Goal: Check status: Check status

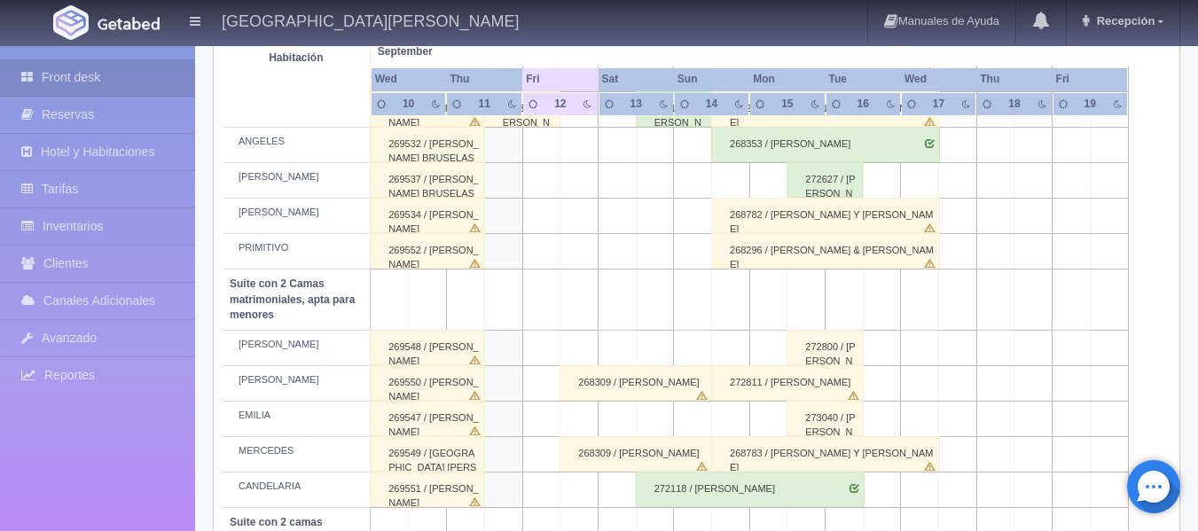
scroll to position [1153, 0]
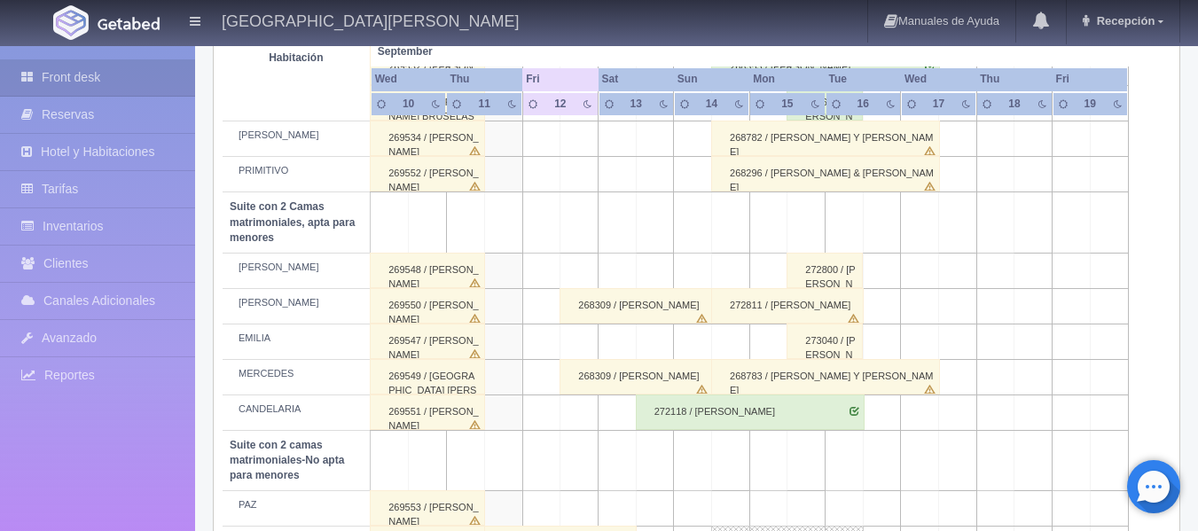
click at [730, 315] on div "272811 / [PERSON_NAME]" at bounding box center [787, 305] width 153 height 35
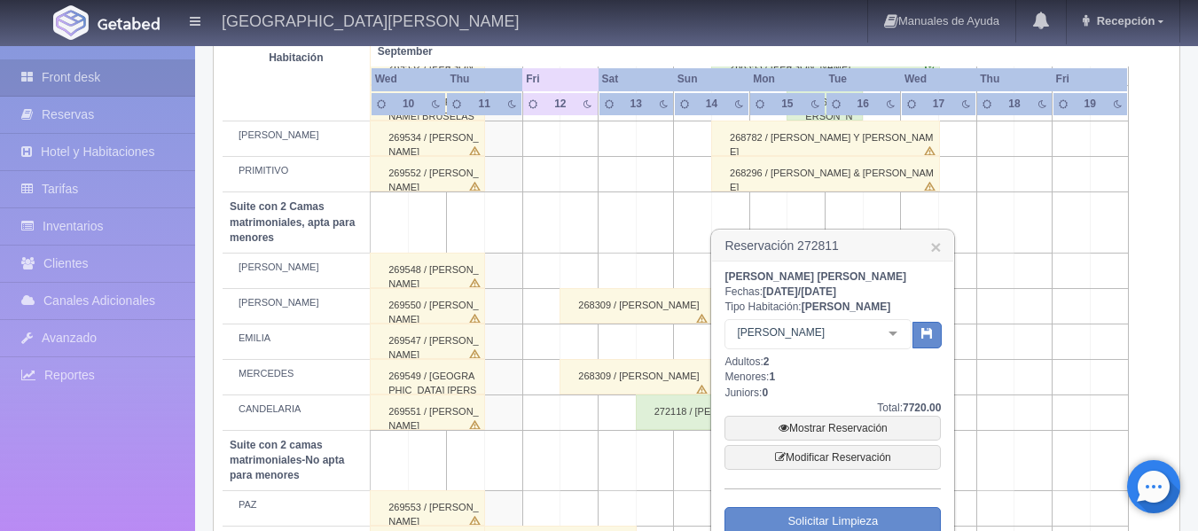
click at [1094, 391] on td at bounding box center [1109, 376] width 38 height 35
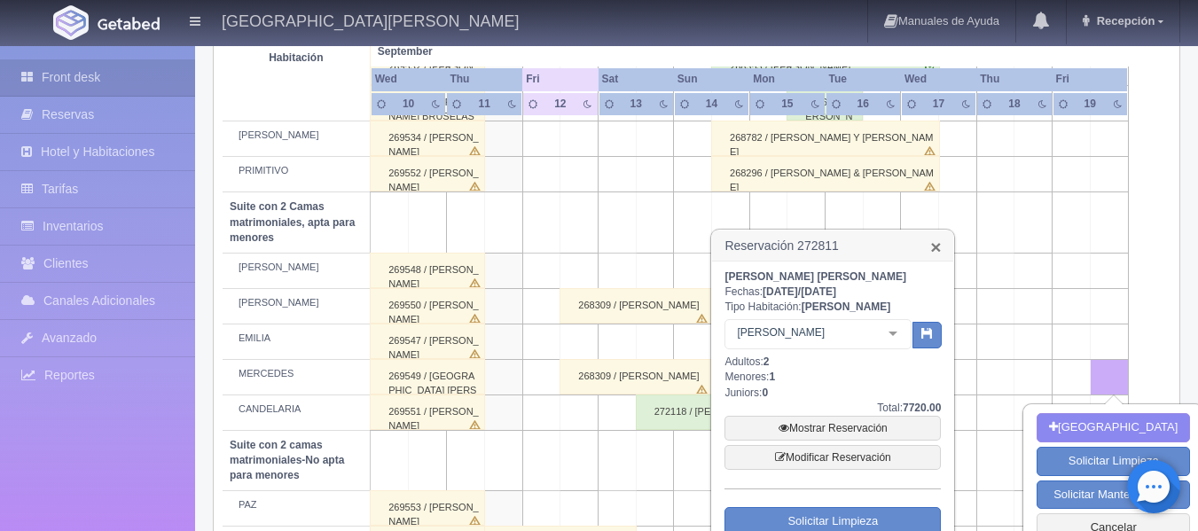
click at [937, 242] on link "×" at bounding box center [935, 247] width 11 height 19
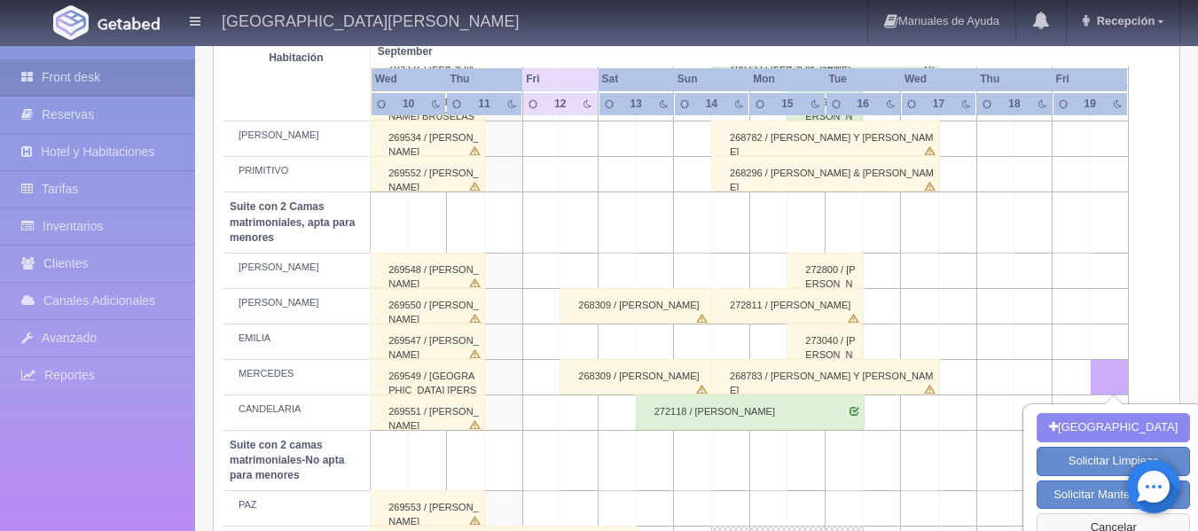
click at [1081, 527] on button "Cancelar" at bounding box center [1113, 527] width 153 height 29
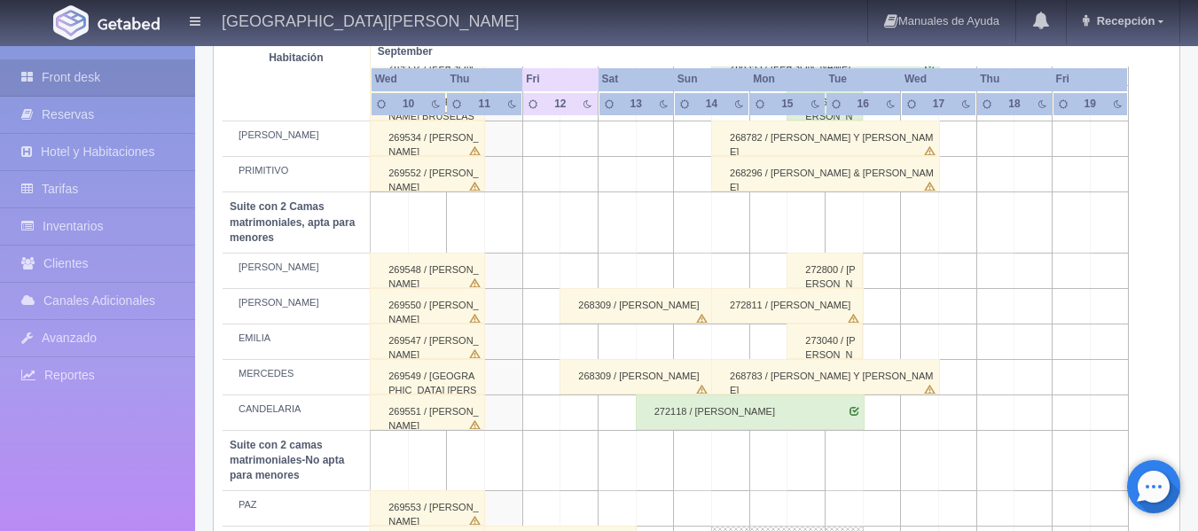
click at [777, 310] on div "272811 / [PERSON_NAME]" at bounding box center [787, 305] width 153 height 35
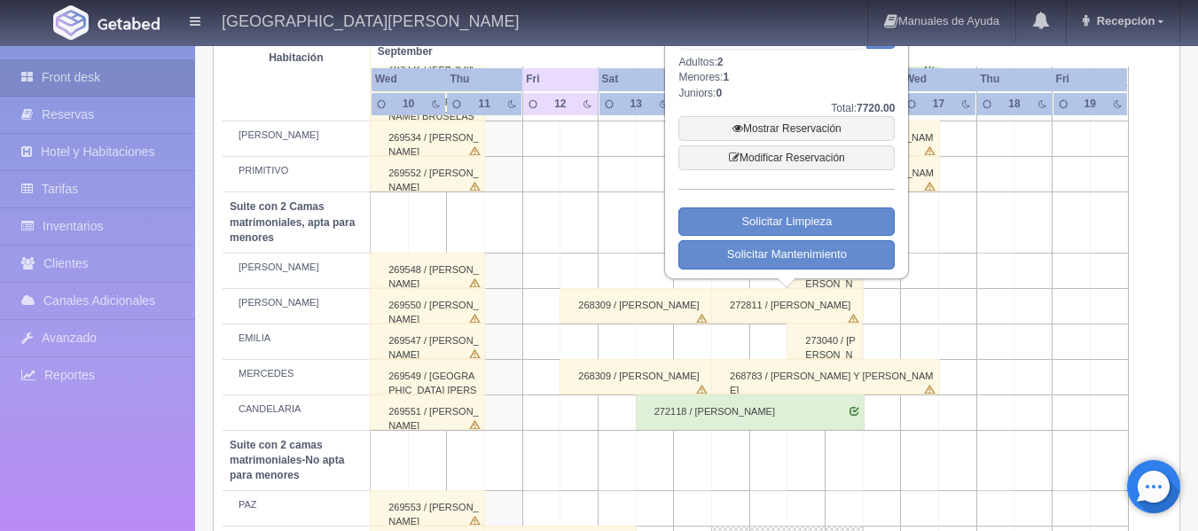
click at [777, 310] on div "272811 / [PERSON_NAME]" at bounding box center [787, 305] width 153 height 35
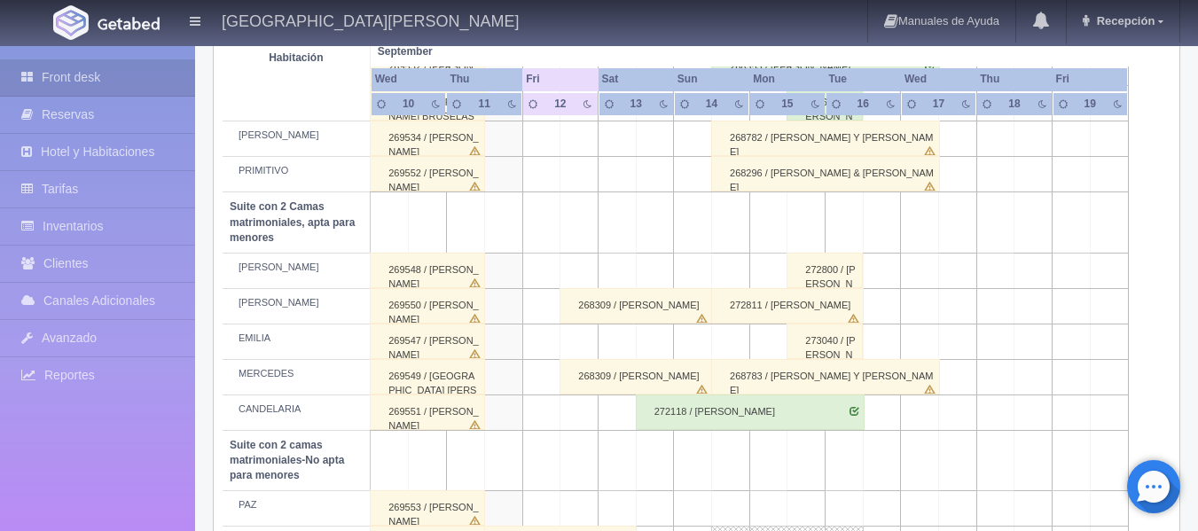
click at [752, 305] on div "272811 / [PERSON_NAME]" at bounding box center [787, 305] width 153 height 35
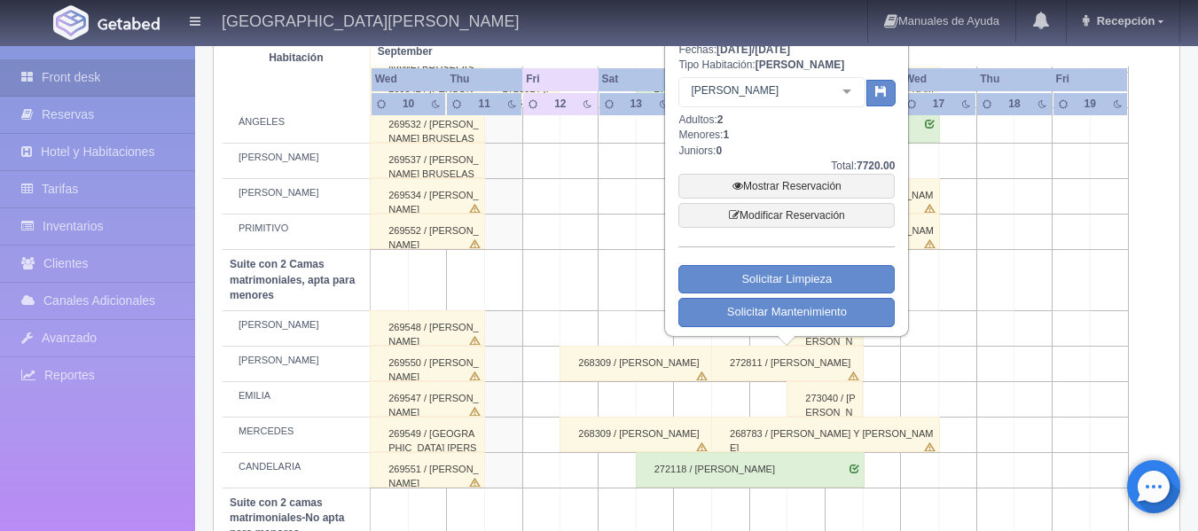
scroll to position [1064, 0]
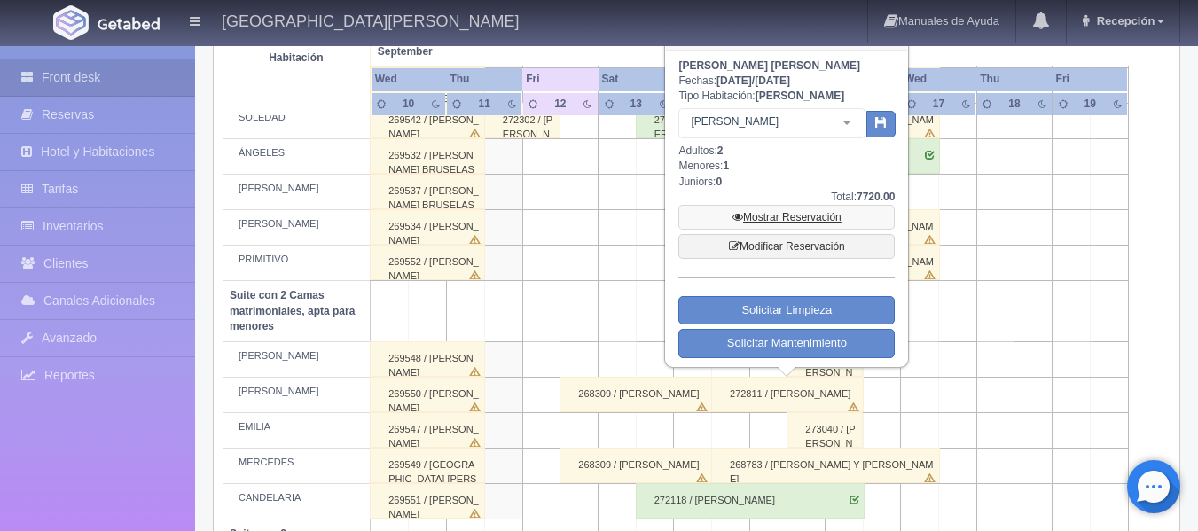
click at [827, 222] on link "Mostrar Reservación" at bounding box center [786, 217] width 216 height 25
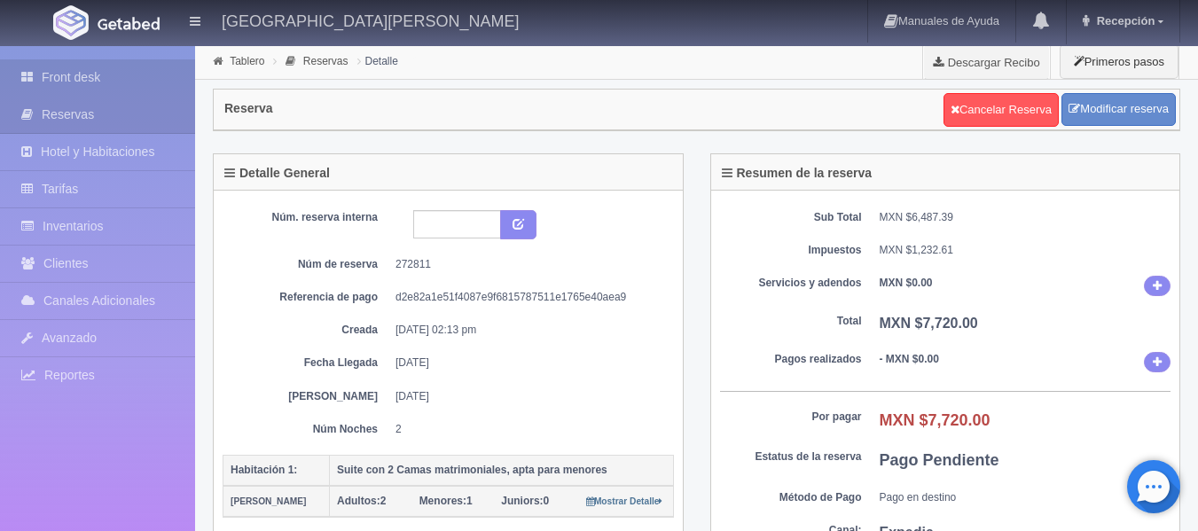
click at [166, 60] on link "Front desk" at bounding box center [97, 77] width 195 height 36
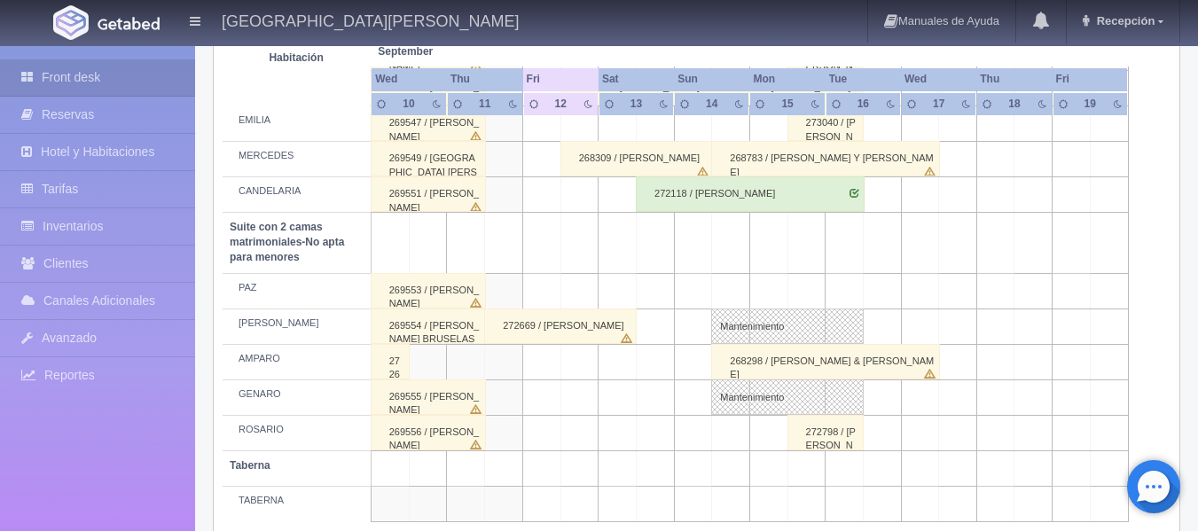
scroll to position [1330, 0]
